Goal: Navigation & Orientation: Find specific page/section

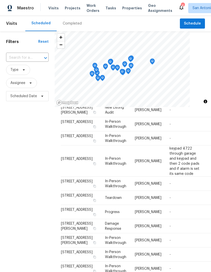
scroll to position [50, 0]
